Goal: Task Accomplishment & Management: Use online tool/utility

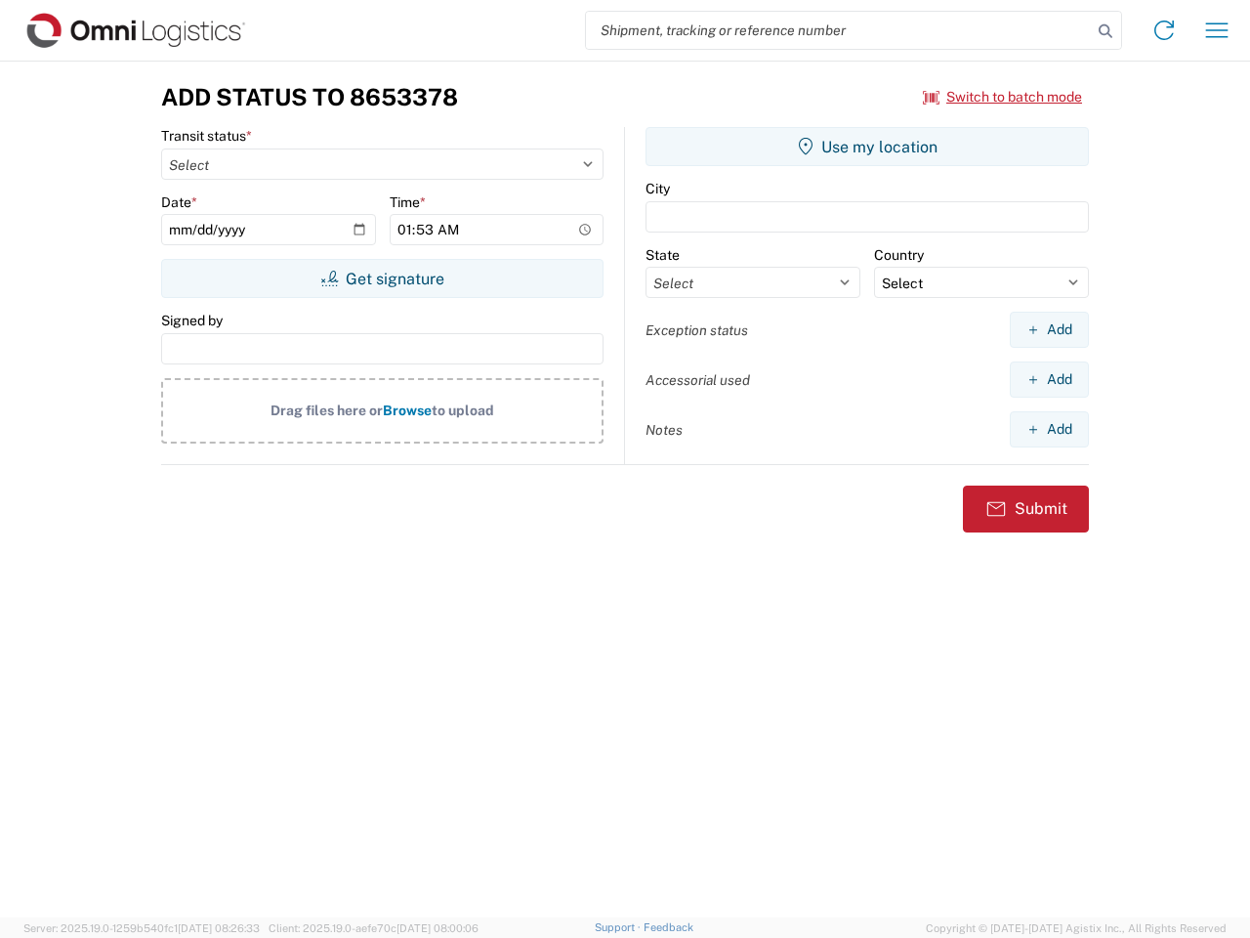
click at [839, 30] on input "search" at bounding box center [839, 30] width 506 height 37
click at [1106, 31] on icon at bounding box center [1105, 31] width 27 height 27
click at [1164, 30] on icon at bounding box center [1164, 30] width 31 height 31
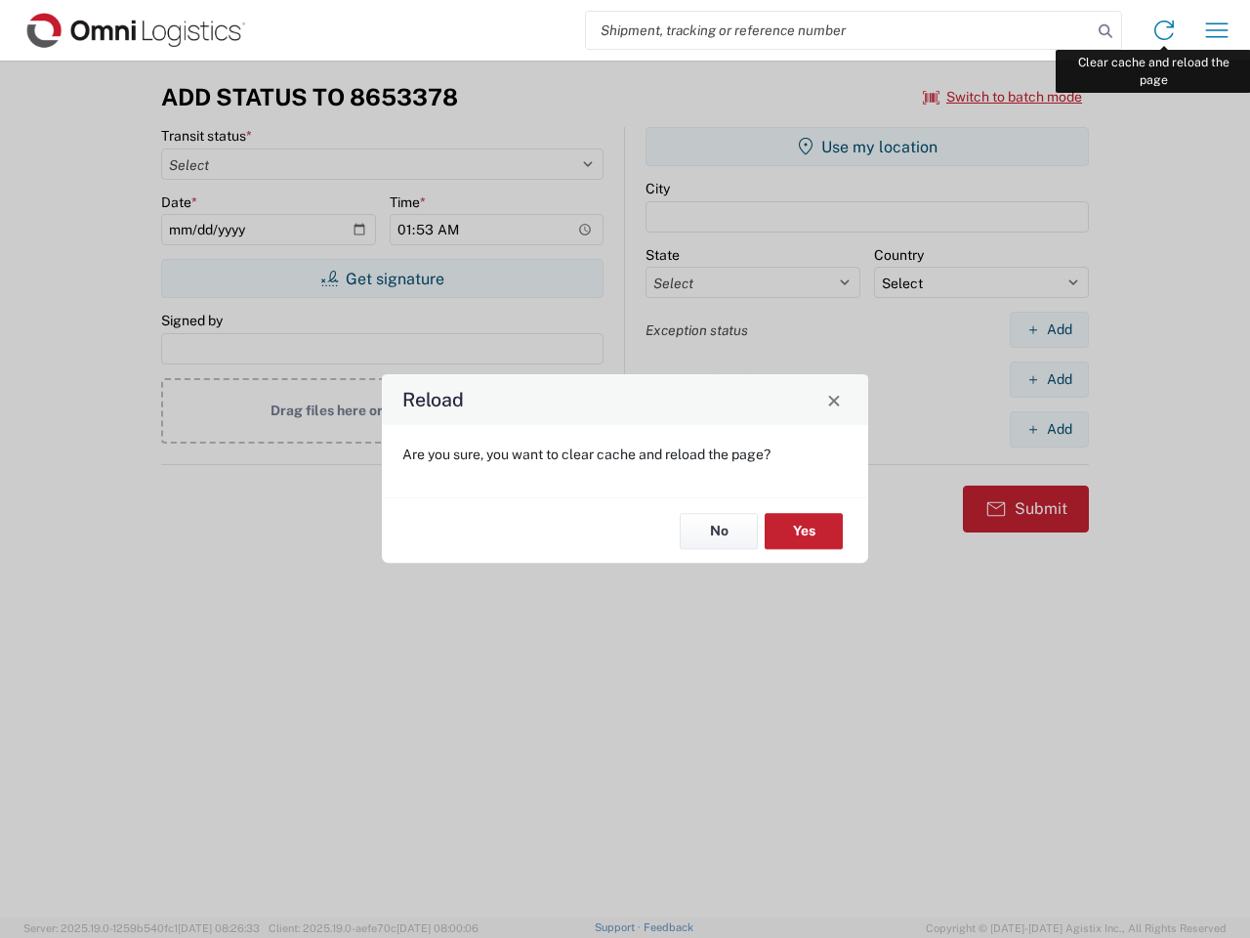
click at [1217, 30] on div "Reload Are you sure, you want to clear cache and reload the page? No Yes" at bounding box center [625, 469] width 1250 height 938
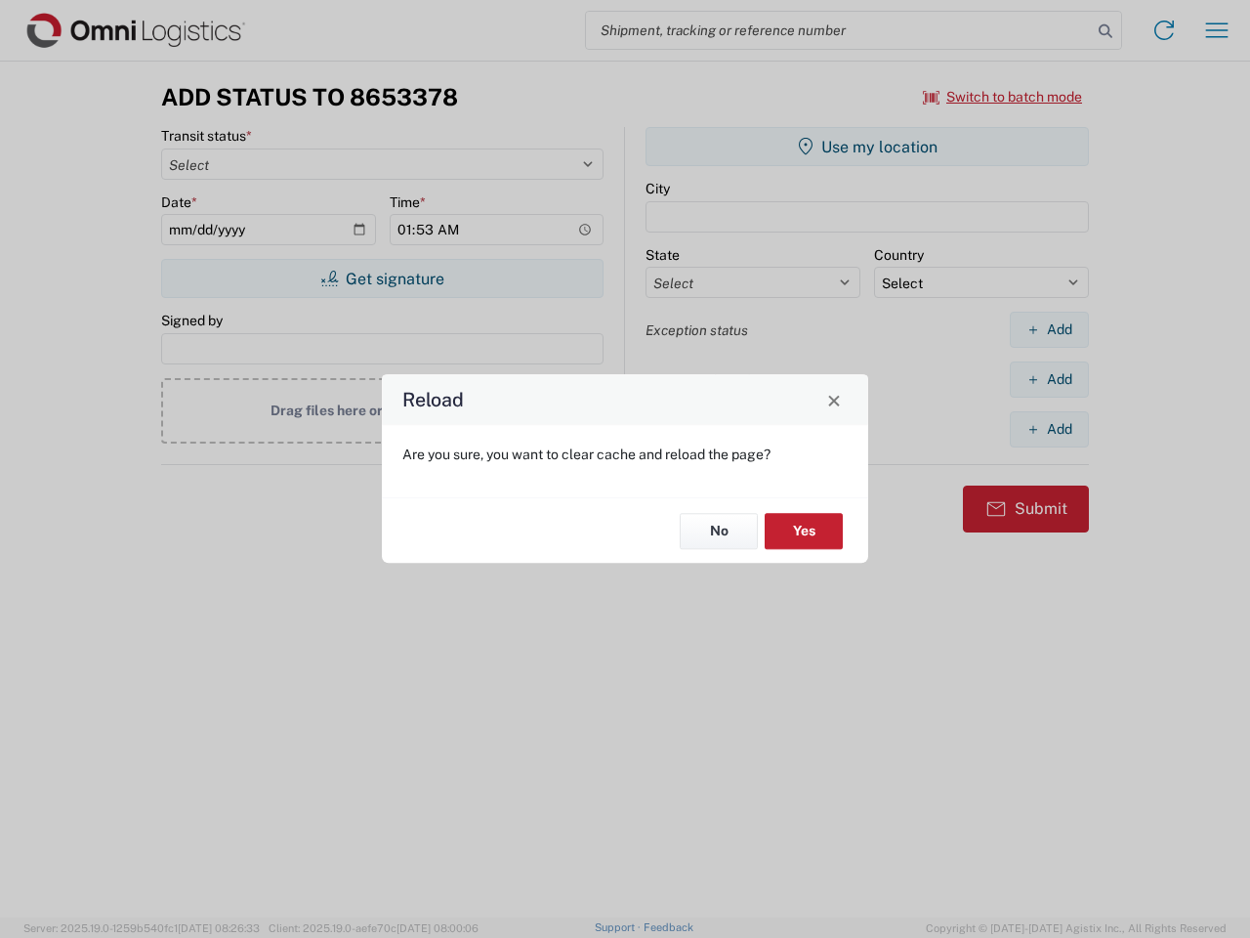
click at [1003, 97] on div "Reload Are you sure, you want to clear cache and reload the page? No Yes" at bounding box center [625, 469] width 1250 height 938
click at [382, 278] on div "Reload Are you sure, you want to clear cache and reload the page? No Yes" at bounding box center [625, 469] width 1250 height 938
click at [867, 147] on div "Reload Are you sure, you want to clear cache and reload the page? No Yes" at bounding box center [625, 469] width 1250 height 938
click at [1049, 329] on div "Reload Are you sure, you want to clear cache and reload the page? No Yes" at bounding box center [625, 469] width 1250 height 938
click at [1049, 379] on div "Reload Are you sure, you want to clear cache and reload the page? No Yes" at bounding box center [625, 469] width 1250 height 938
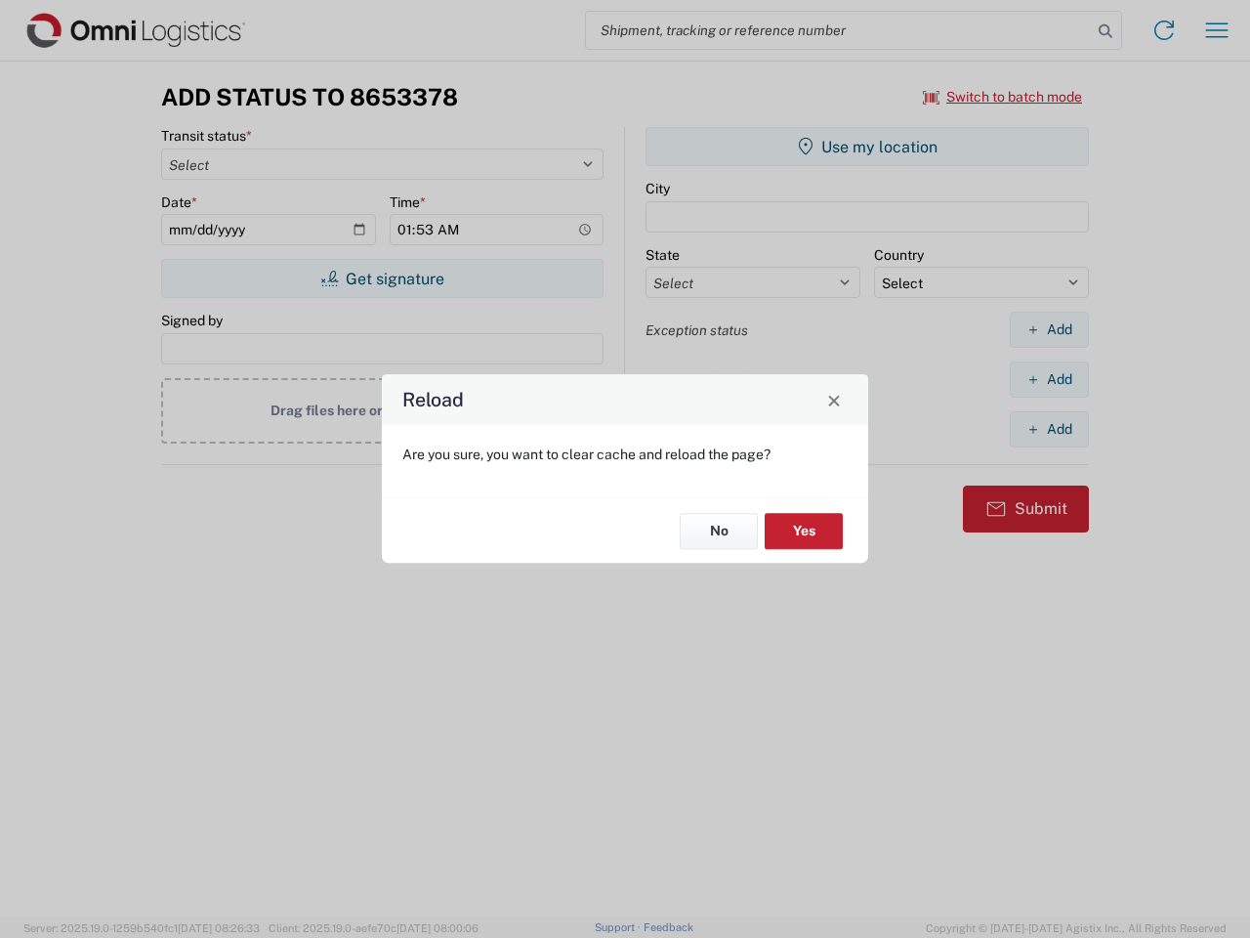
click at [1049, 429] on div "Reload Are you sure, you want to clear cache and reload the page? No Yes" at bounding box center [625, 469] width 1250 height 938
